Goal: Transaction & Acquisition: Purchase product/service

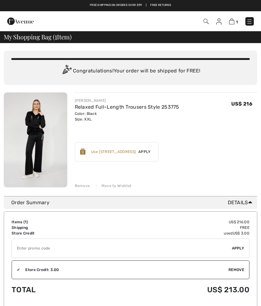
click at [39, 145] on img at bounding box center [35, 140] width 63 height 95
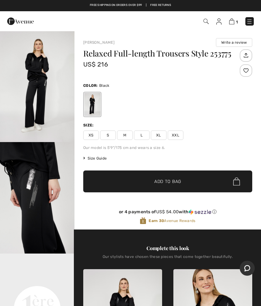
click at [48, 106] on img "1 / 4" at bounding box center [37, 87] width 74 height 112
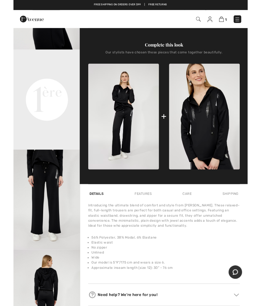
scroll to position [174, 0]
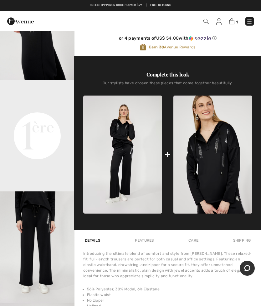
click at [212, 162] on img at bounding box center [212, 155] width 79 height 118
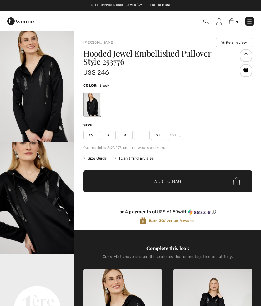
checkbox input "true"
click at [231, 20] on img at bounding box center [231, 21] width 5 height 6
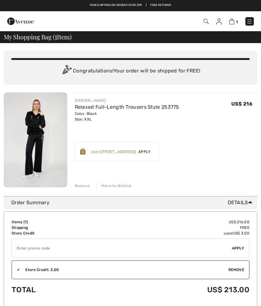
checkbox input "true"
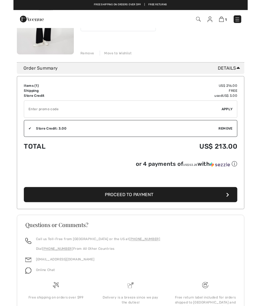
scroll to position [126, 0]
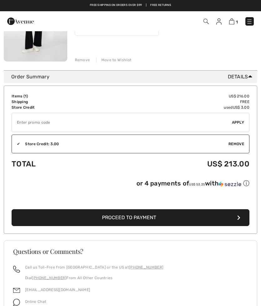
click at [140, 219] on span "Proceed to Payment" at bounding box center [129, 218] width 54 height 6
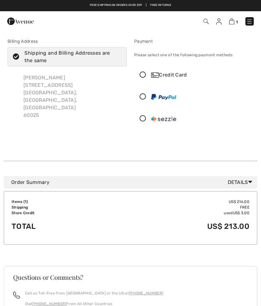
click at [146, 116] on icon at bounding box center [142, 119] width 17 height 7
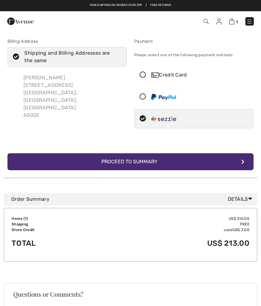
click at [138, 161] on div "Proceed to Summary" at bounding box center [130, 162] width 68 height 8
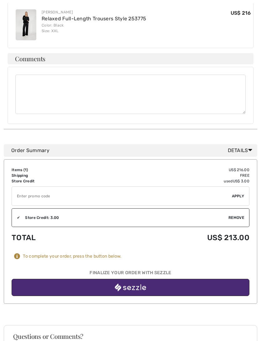
scroll to position [214, 0]
click at [135, 284] on img "button" at bounding box center [130, 288] width 31 height 8
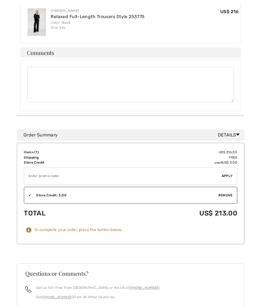
scroll to position [232, 0]
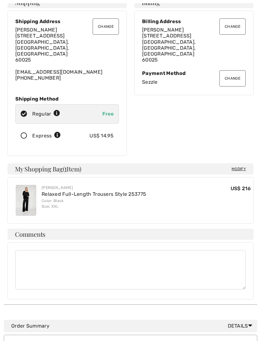
scroll to position [39, 0]
click at [28, 191] on img at bounding box center [26, 200] width 21 height 31
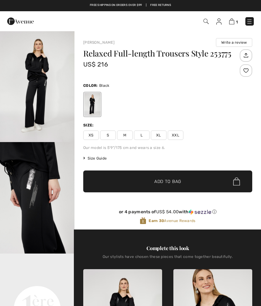
checkbox input "true"
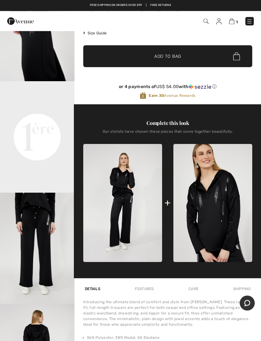
scroll to position [126, 0]
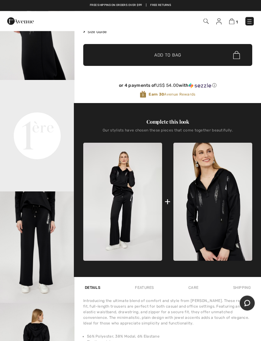
click at [132, 222] on img at bounding box center [122, 202] width 79 height 118
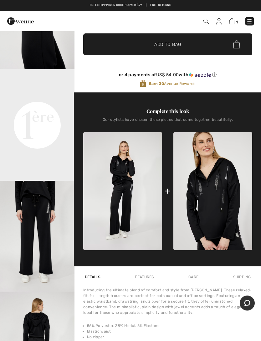
scroll to position [141, 0]
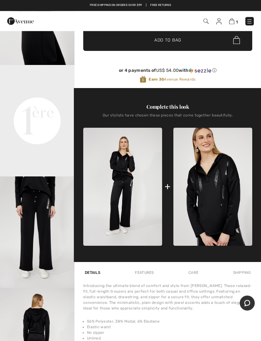
click at [125, 203] on img at bounding box center [122, 187] width 79 height 118
click at [116, 196] on img at bounding box center [122, 187] width 79 height 118
click at [40, 103] on video "Your browser does not support the video tag." at bounding box center [37, 83] width 74 height 37
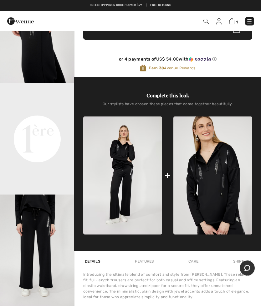
scroll to position [17, 0]
click at [36, 122] on video "Your browser does not support the video tag." at bounding box center [37, 102] width 74 height 37
click at [41, 122] on video "Your browser does not support the video tag." at bounding box center [37, 102] width 74 height 37
click at [39, 122] on video "Your browser does not support the video tag." at bounding box center [37, 102] width 74 height 37
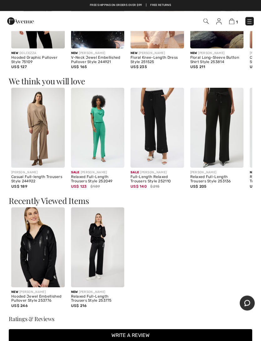
scroll to position [595, 0]
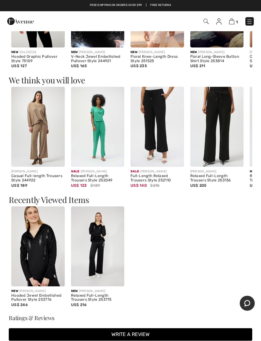
click at [100, 259] on img at bounding box center [97, 247] width 53 height 80
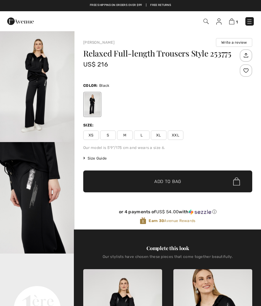
checkbox input "true"
click at [141, 136] on span "L" at bounding box center [142, 135] width 16 height 9
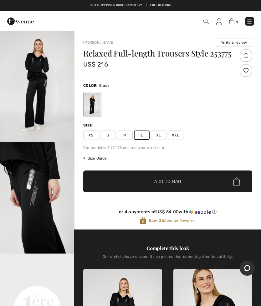
click at [165, 178] on span "Add to Bag" at bounding box center [167, 181] width 27 height 7
click at [230, 23] on img at bounding box center [230, 21] width 5 height 6
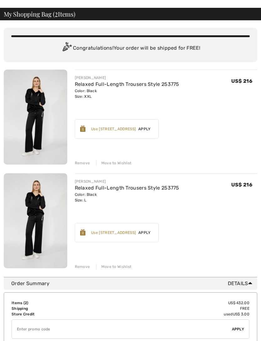
scroll to position [22, 0]
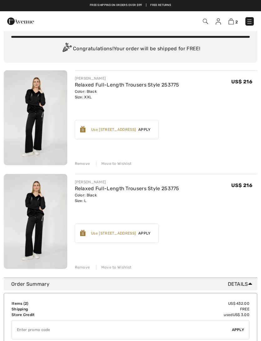
click at [81, 266] on div "Remove" at bounding box center [82, 268] width 15 height 6
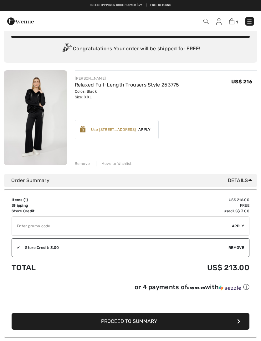
click at [42, 130] on img at bounding box center [35, 117] width 63 height 95
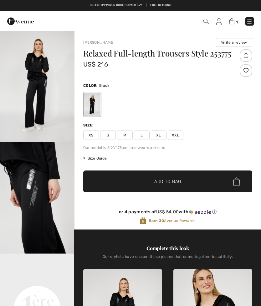
checkbox input "true"
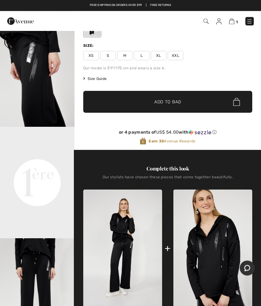
scroll to position [80, 0]
click at [246, 23] on img at bounding box center [249, 21] width 6 height 6
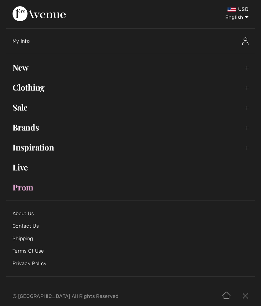
click at [18, 67] on link "New Toggle submenu" at bounding box center [130, 68] width 248 height 14
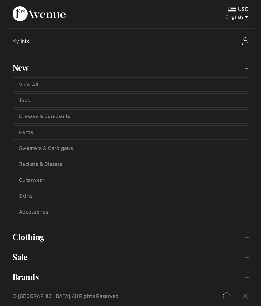
click at [29, 83] on link "View All" at bounding box center [130, 85] width 235 height 14
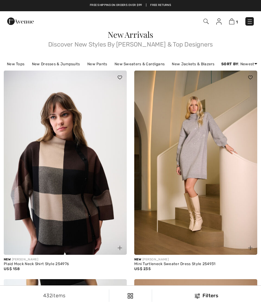
checkbox input "true"
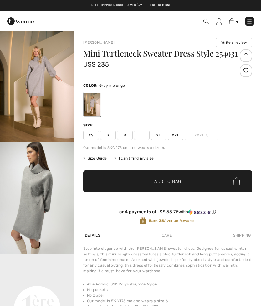
checkbox input "true"
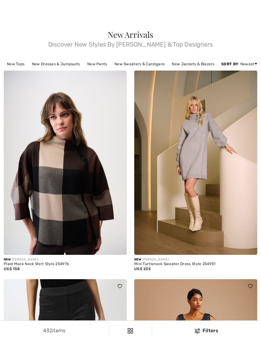
checkbox input "true"
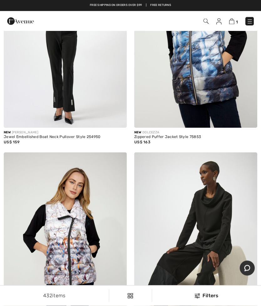
scroll to position [2321, 0]
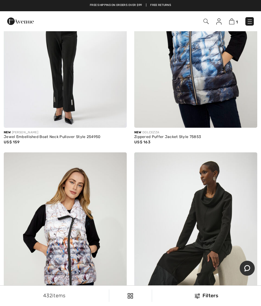
click at [234, 20] on img at bounding box center [231, 21] width 5 height 6
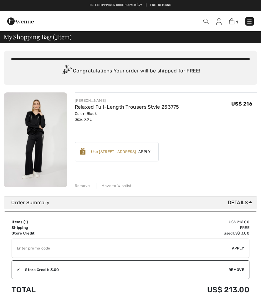
click at [43, 157] on img at bounding box center [35, 140] width 63 height 95
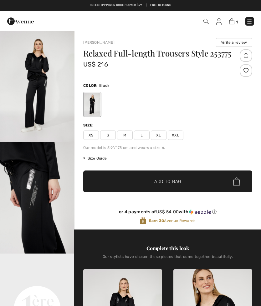
checkbox input "true"
click at [158, 135] on span "XL" at bounding box center [159, 135] width 16 height 9
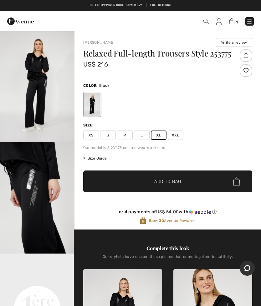
click at [165, 181] on span "Add to Bag" at bounding box center [167, 181] width 27 height 7
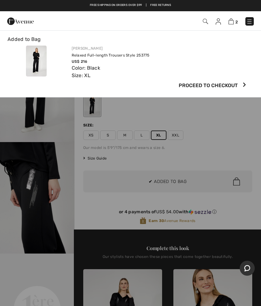
click at [231, 21] on img at bounding box center [230, 21] width 5 height 6
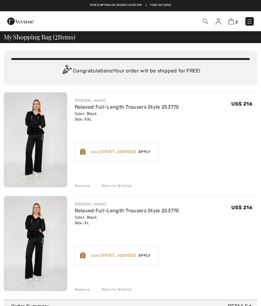
click at [110, 186] on div "Move to Wishlist" at bounding box center [114, 186] width 36 height 6
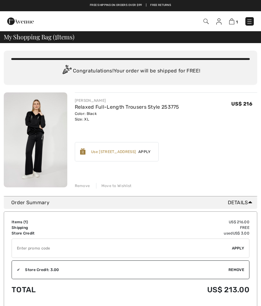
click at [250, 19] on img at bounding box center [249, 21] width 6 height 6
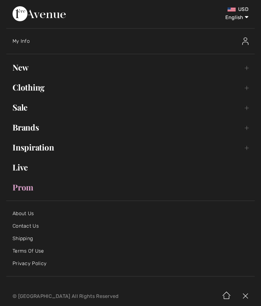
click at [27, 67] on link "New Toggle submenu" at bounding box center [130, 68] width 248 height 14
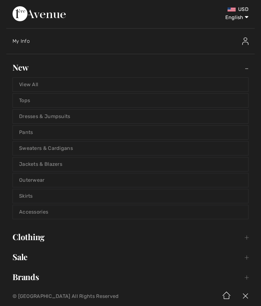
click at [62, 147] on link "Sweaters & Cardigans" at bounding box center [130, 149] width 235 height 14
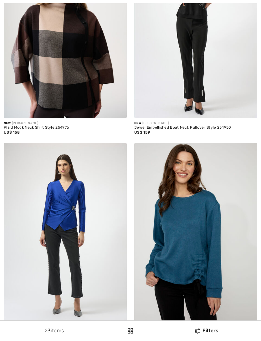
checkbox input "true"
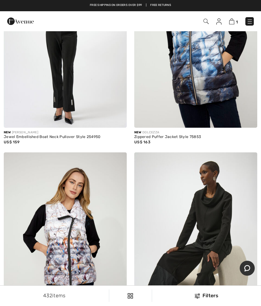
click at [248, 20] on img at bounding box center [249, 21] width 6 height 6
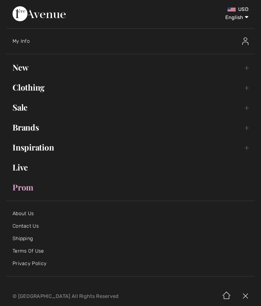
click at [28, 68] on link "New Toggle submenu" at bounding box center [130, 68] width 248 height 14
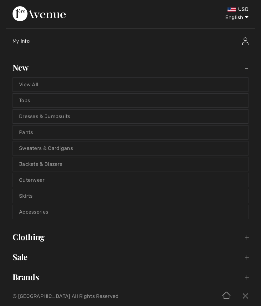
click at [54, 163] on link "Jackets & Blazers" at bounding box center [130, 165] width 235 height 14
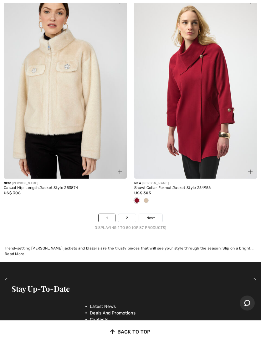
scroll to position [5328, 0]
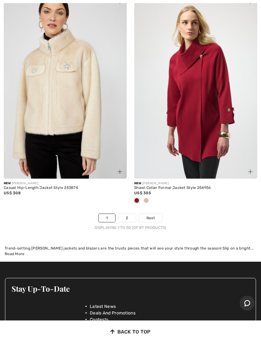
click at [128, 222] on link "2" at bounding box center [126, 218] width 17 height 8
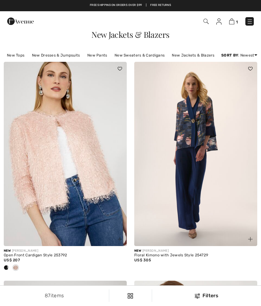
checkbox input "true"
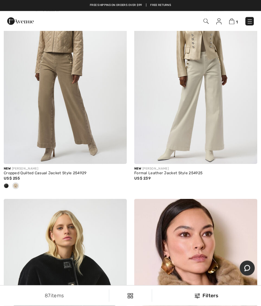
scroll to position [3135, 0]
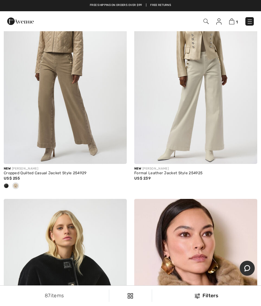
click at [249, 20] on img at bounding box center [249, 21] width 6 height 6
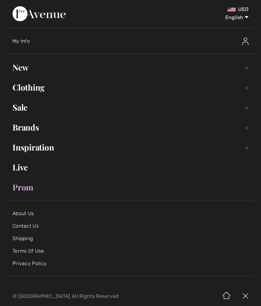
click at [20, 66] on link "New Toggle submenu" at bounding box center [130, 68] width 248 height 14
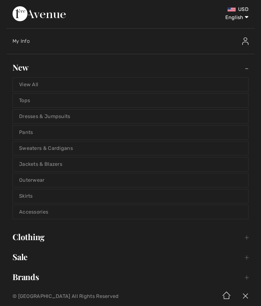
click at [24, 99] on link "Tops" at bounding box center [130, 101] width 235 height 14
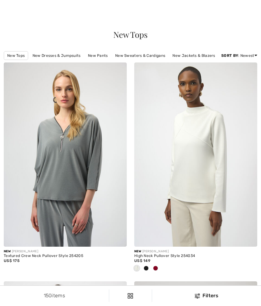
checkbox input "true"
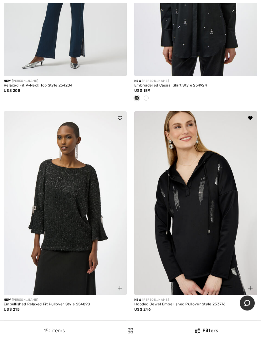
scroll to position [618, 0]
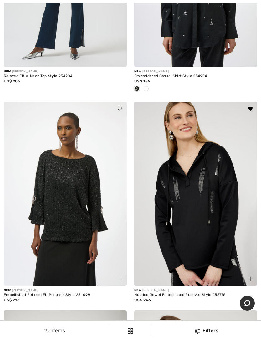
click at [201, 235] on img at bounding box center [195, 194] width 123 height 184
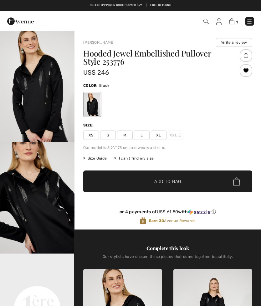
checkbox input "true"
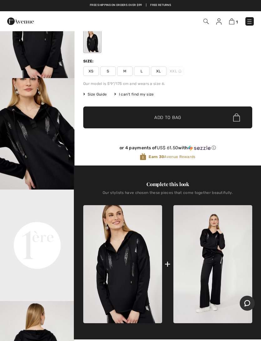
scroll to position [64, 0]
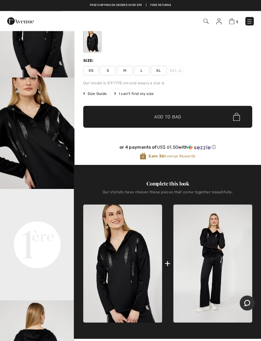
click at [159, 71] on span "XL" at bounding box center [159, 70] width 16 height 9
click at [166, 118] on span "Add to Bag" at bounding box center [167, 117] width 27 height 7
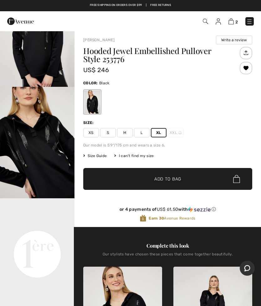
scroll to position [73, 0]
click at [49, 236] on video "Your browser does not support the video tag." at bounding box center [37, 216] width 74 height 37
click at [44, 236] on video "Your browser does not support the video tag." at bounding box center [37, 216] width 74 height 37
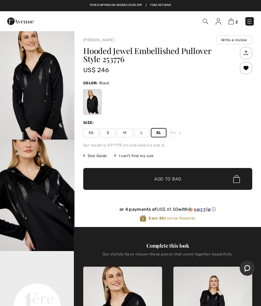
scroll to position [0, 0]
click at [43, 109] on img "1 / 4" at bounding box center [37, 84] width 74 height 112
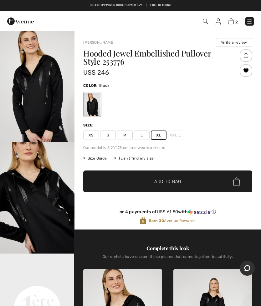
click at [231, 20] on img at bounding box center [230, 21] width 5 height 6
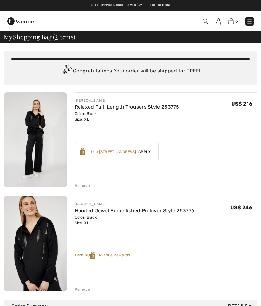
click at [81, 183] on div "Remove" at bounding box center [82, 186] width 15 height 6
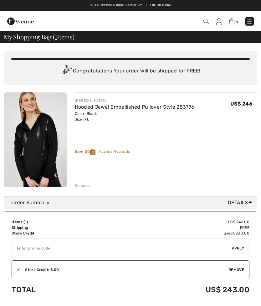
click at [220, 21] on img at bounding box center [218, 21] width 5 height 6
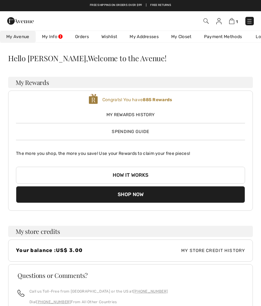
click at [108, 36] on link "Wishlist" at bounding box center [109, 37] width 28 height 12
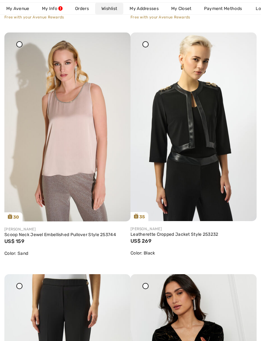
scroll to position [2782, 0]
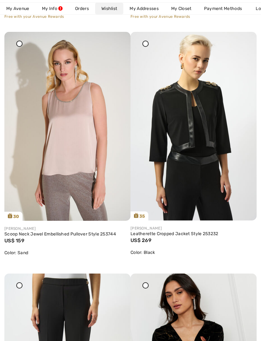
click at [192, 151] on img at bounding box center [193, 126] width 126 height 189
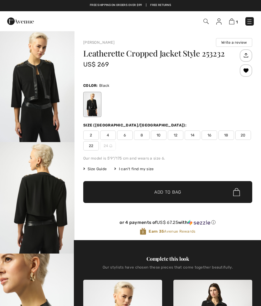
checkbox input "true"
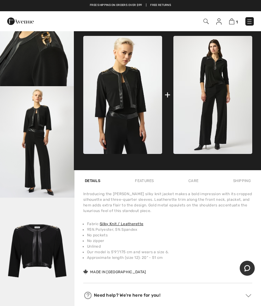
scroll to position [244, 0]
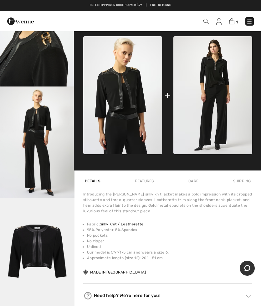
click at [234, 19] on img at bounding box center [231, 21] width 5 height 6
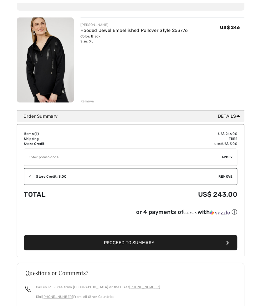
scroll to position [91, 0]
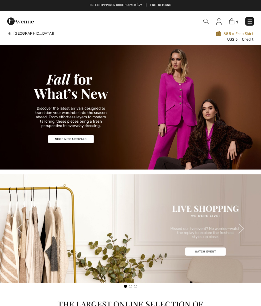
checkbox input "true"
